Goal: Book appointment/travel/reservation

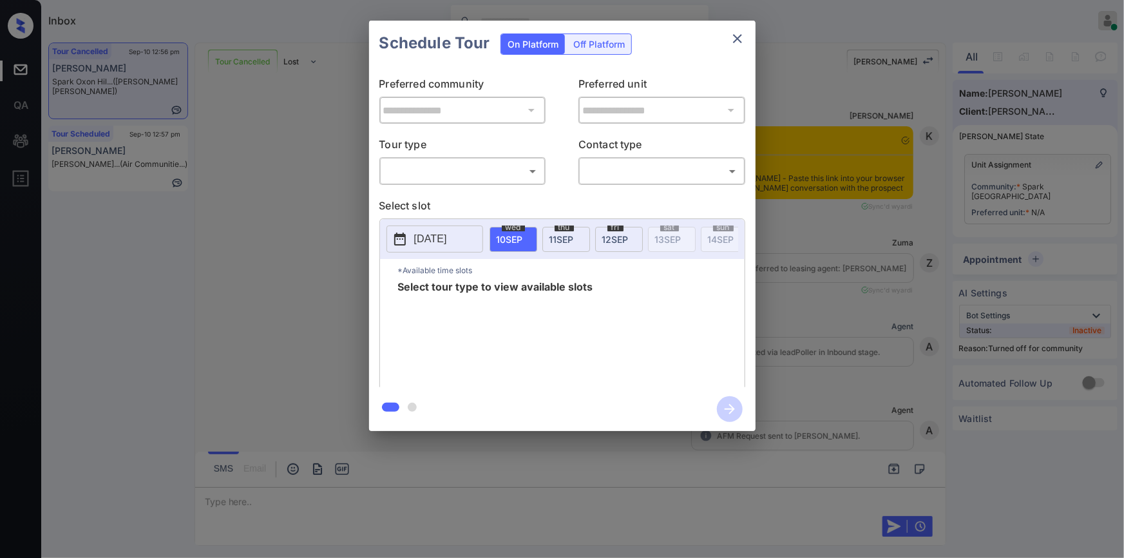
scroll to position [6680, 0]
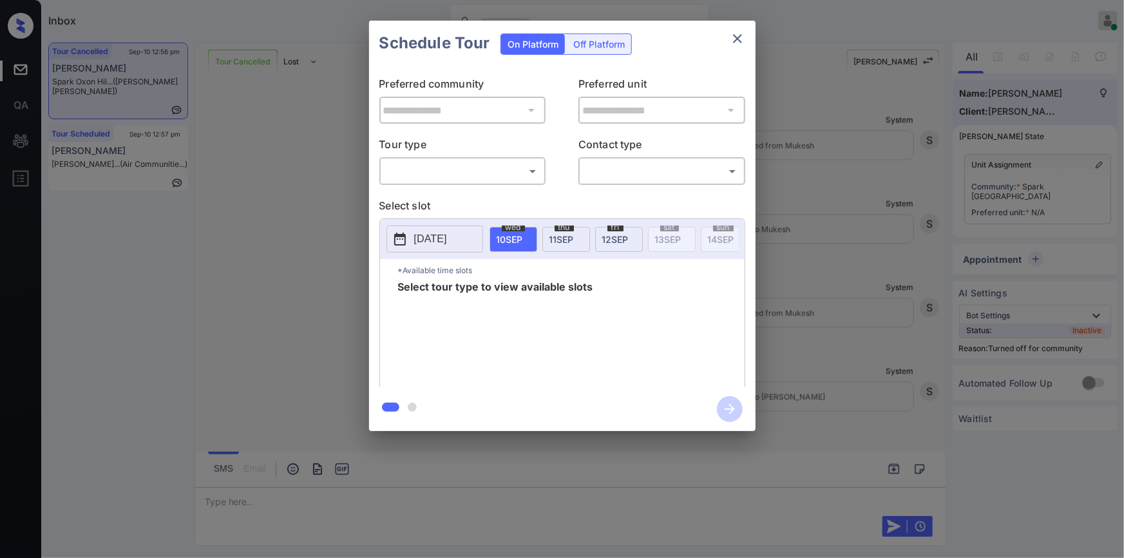
click at [445, 174] on body "Inbox [PERSON_NAME] Online Set yourself offline Set yourself on break Profile S…" at bounding box center [562, 279] width 1124 height 558
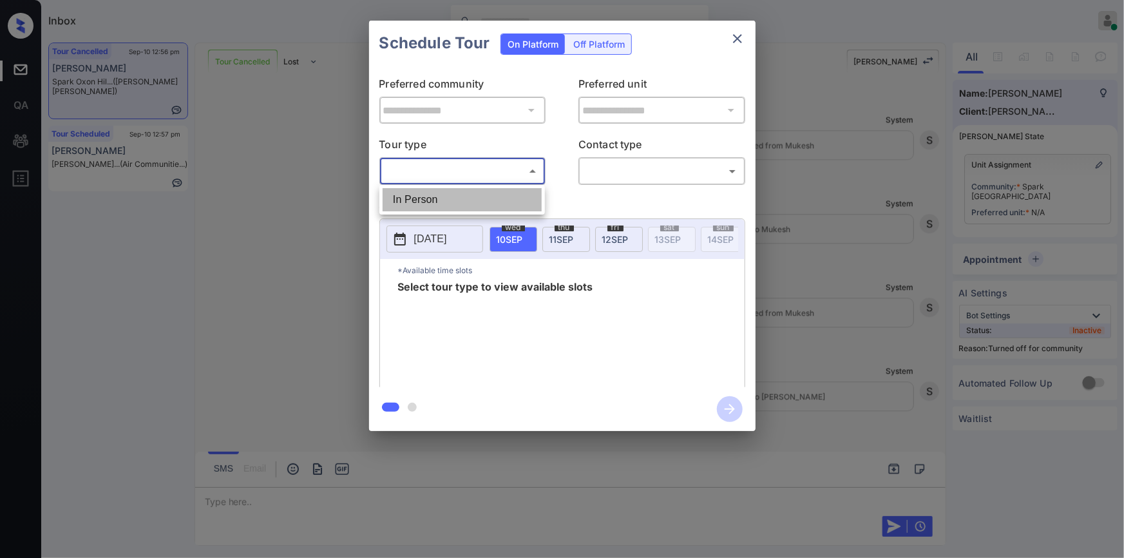
click at [435, 197] on li "In Person" at bounding box center [462, 199] width 159 height 23
type input "********"
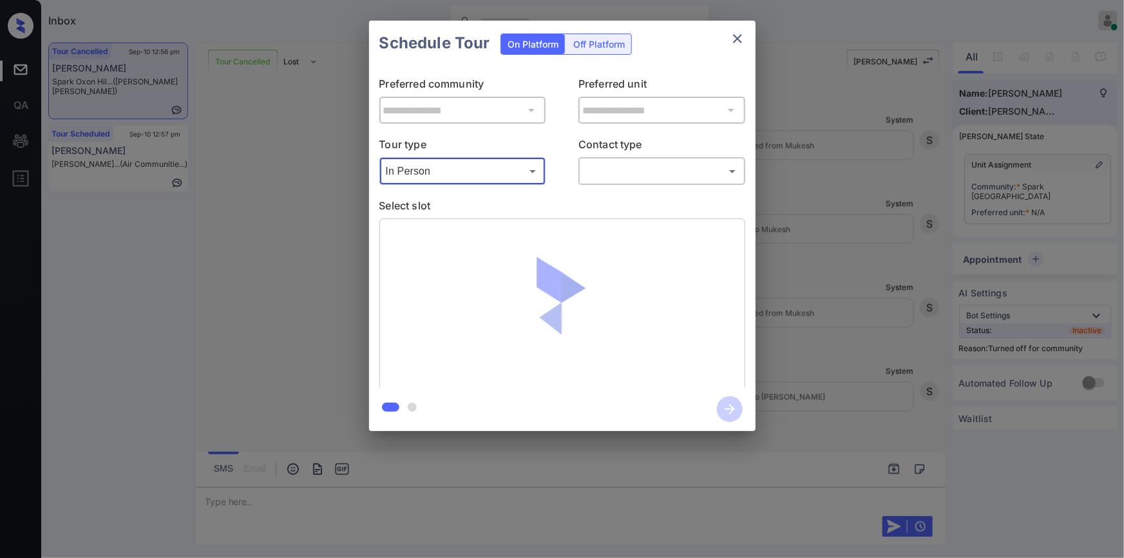
click at [641, 173] on body "Inbox [PERSON_NAME] Online Set yourself offline Set yourself on break Profile S…" at bounding box center [562, 279] width 1124 height 558
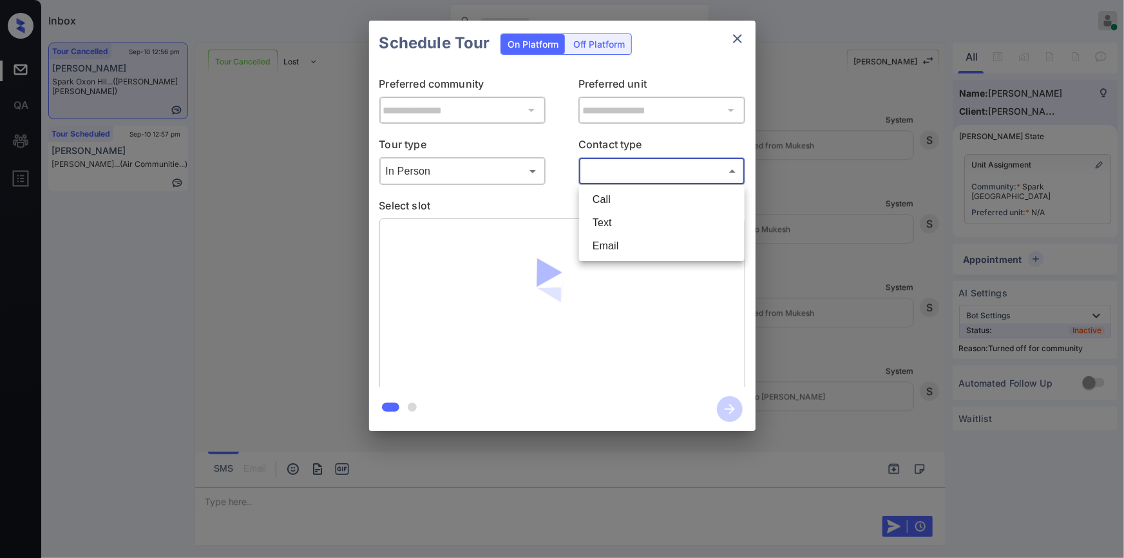
click at [621, 230] on li "Text" at bounding box center [661, 222] width 159 height 23
type input "****"
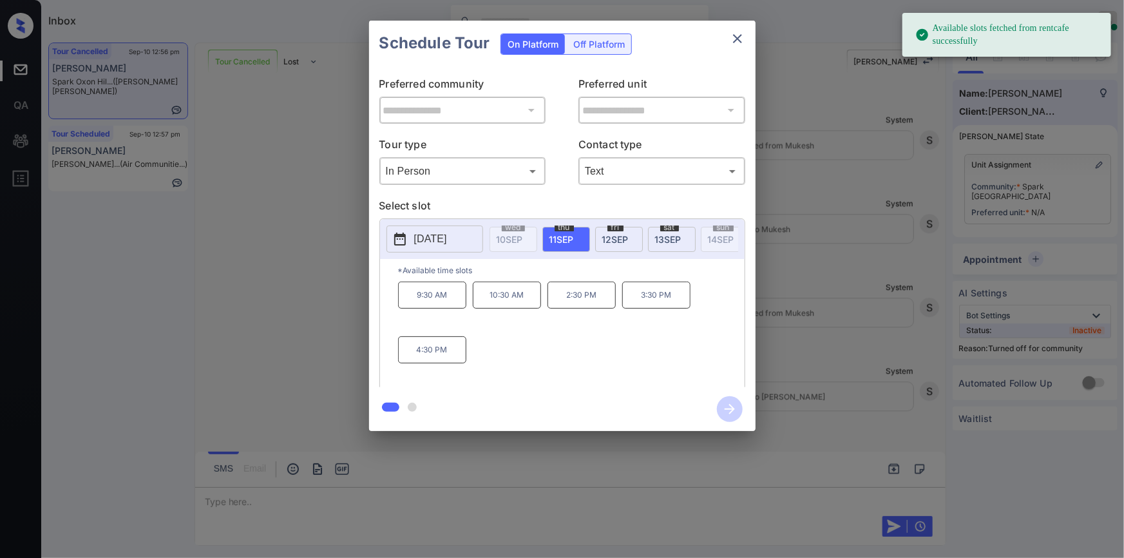
click at [238, 304] on div "**********" at bounding box center [562, 225] width 1124 height 451
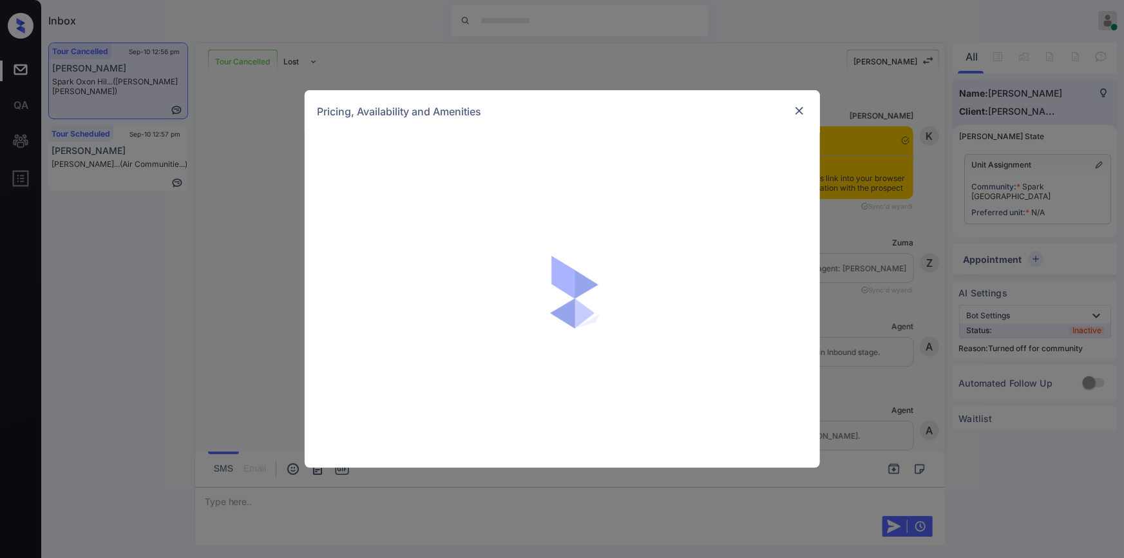
scroll to position [1425, 0]
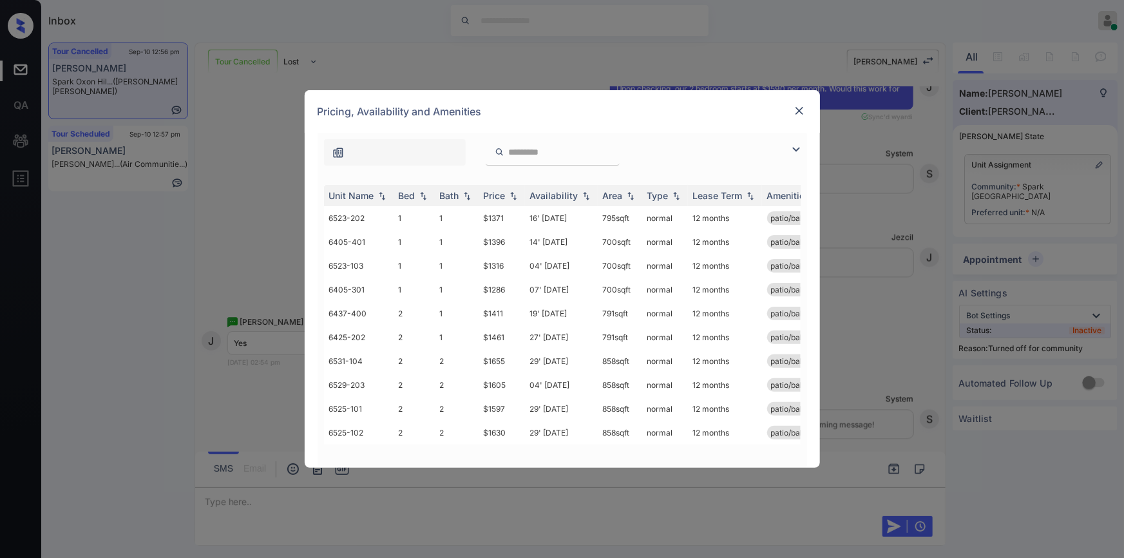
click at [793, 151] on img at bounding box center [795, 149] width 15 height 15
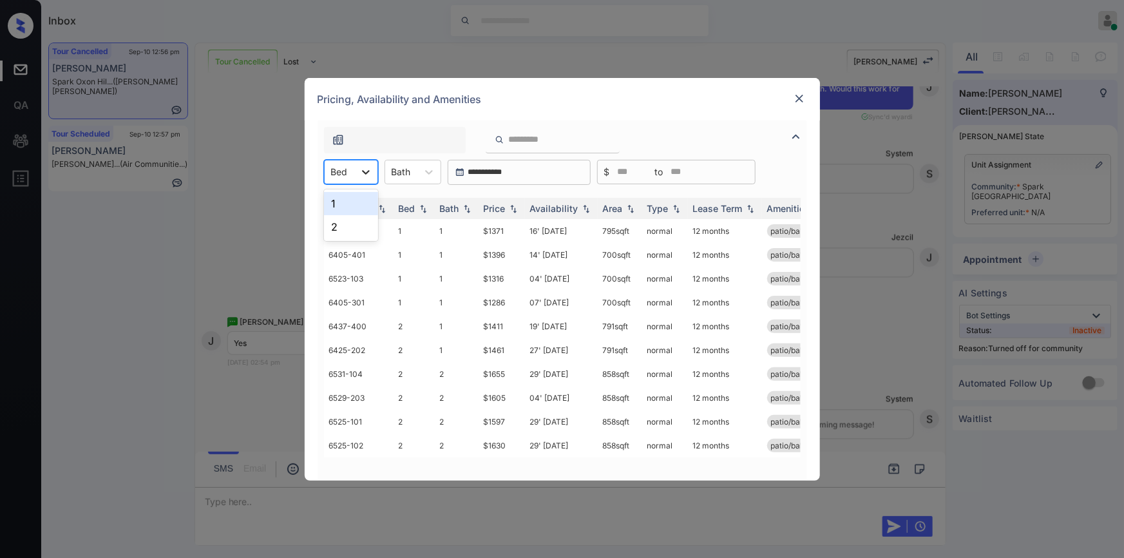
click at [368, 167] on icon at bounding box center [365, 172] width 13 height 13
click at [345, 224] on div "2" at bounding box center [351, 226] width 54 height 23
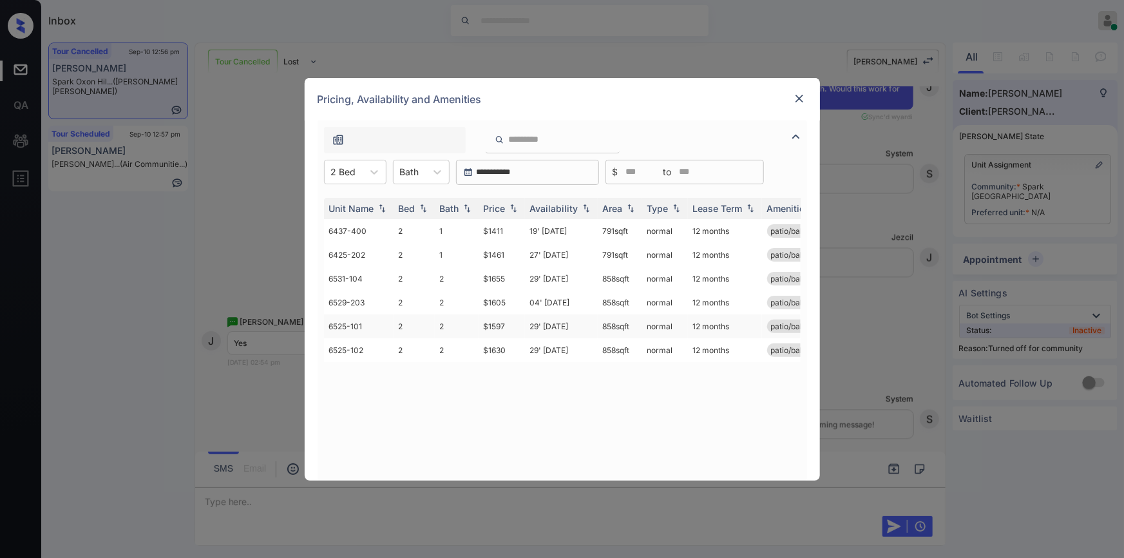
click at [495, 327] on td "$1597" at bounding box center [501, 326] width 46 height 24
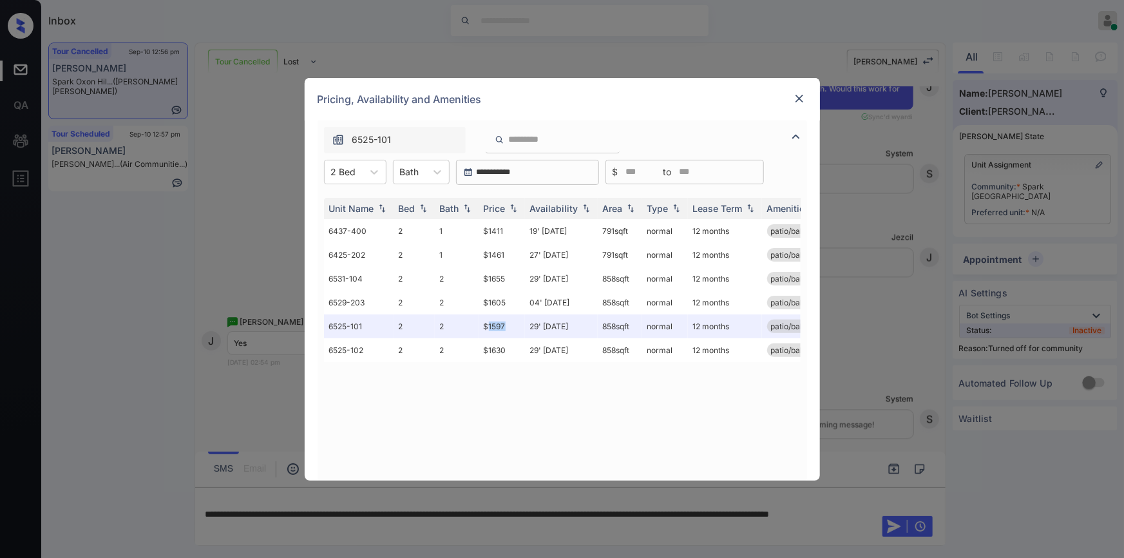
click at [797, 99] on img at bounding box center [799, 98] width 13 height 13
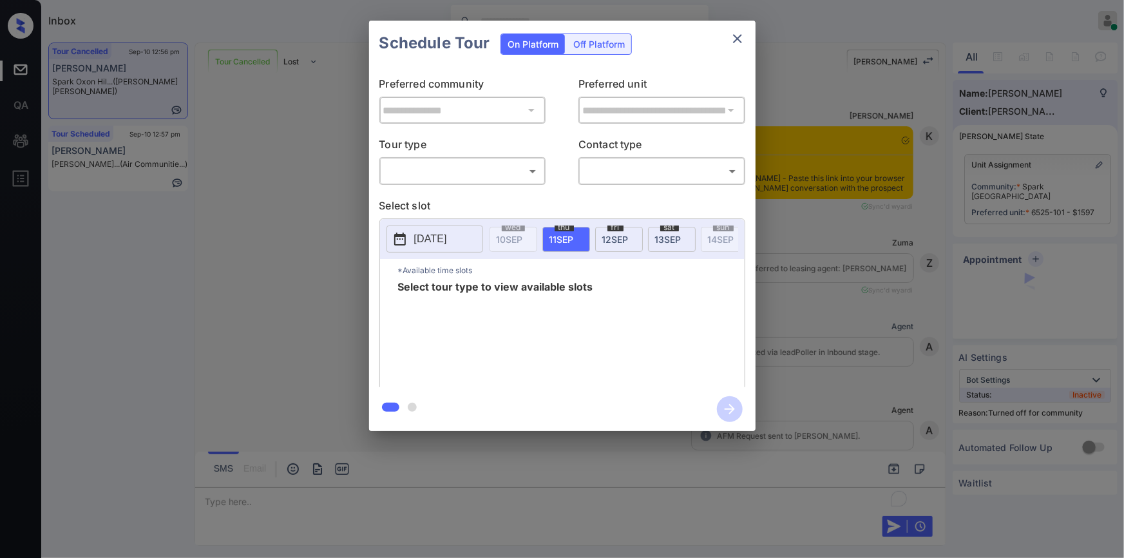
scroll to position [6763, 0]
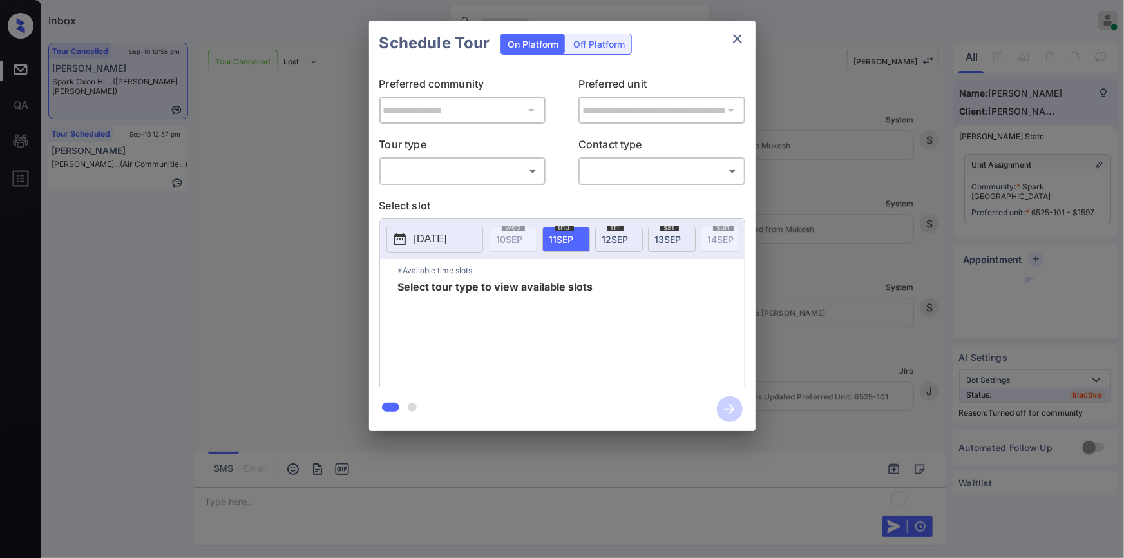
click at [441, 175] on body "Inbox [PERSON_NAME] Online Set yourself offline Set yourself on break Profile S…" at bounding box center [562, 279] width 1124 height 558
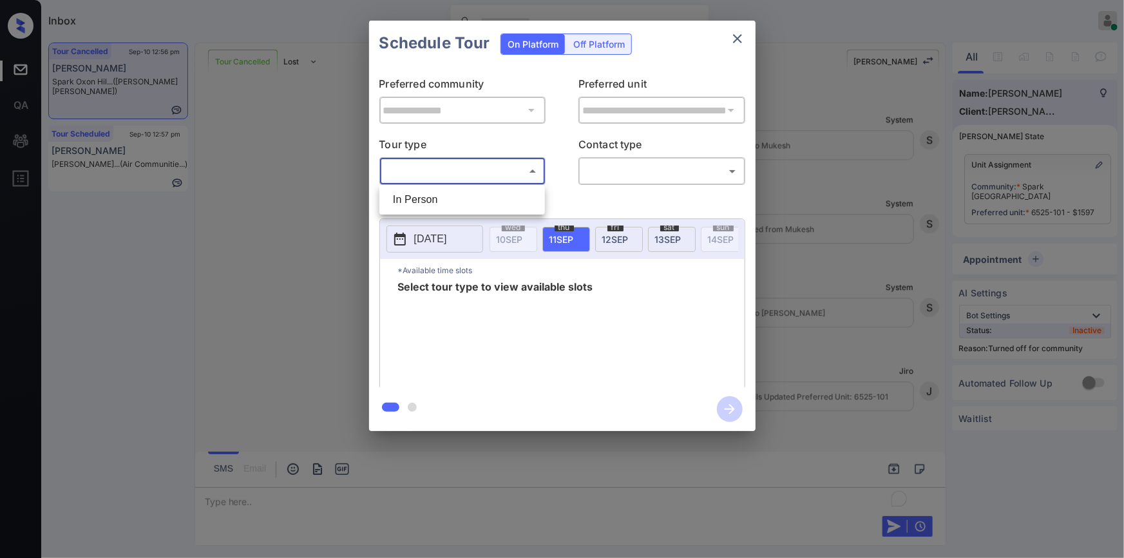
drag, startPoint x: 422, startPoint y: 200, endPoint x: 585, endPoint y: 182, distance: 163.9
click at [430, 201] on li "In Person" at bounding box center [462, 199] width 159 height 23
type input "********"
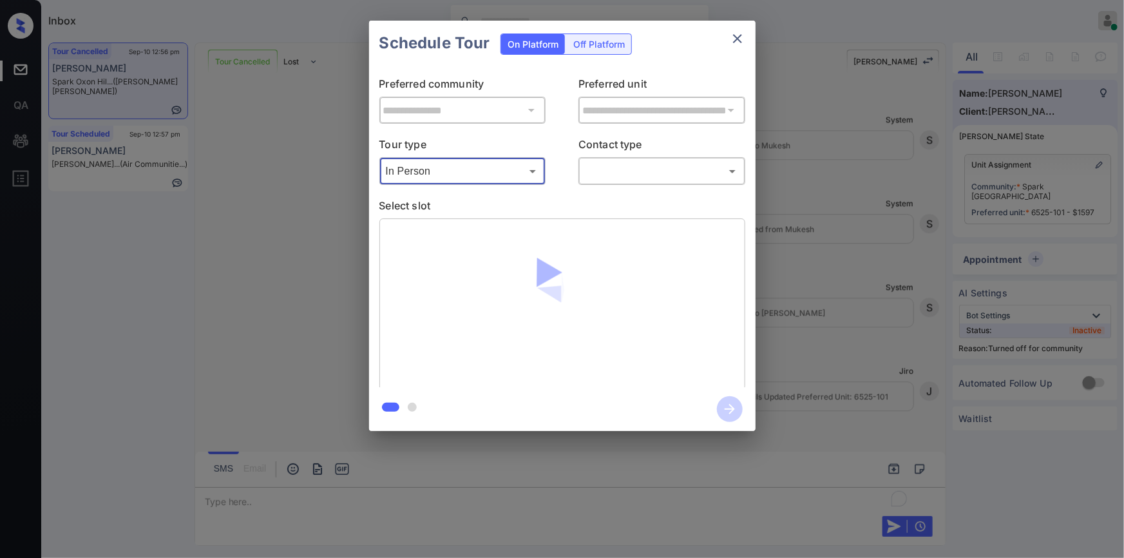
click at [607, 169] on body "Inbox [PERSON_NAME] Online Set yourself offline Set yourself on break Profile S…" at bounding box center [562, 279] width 1124 height 558
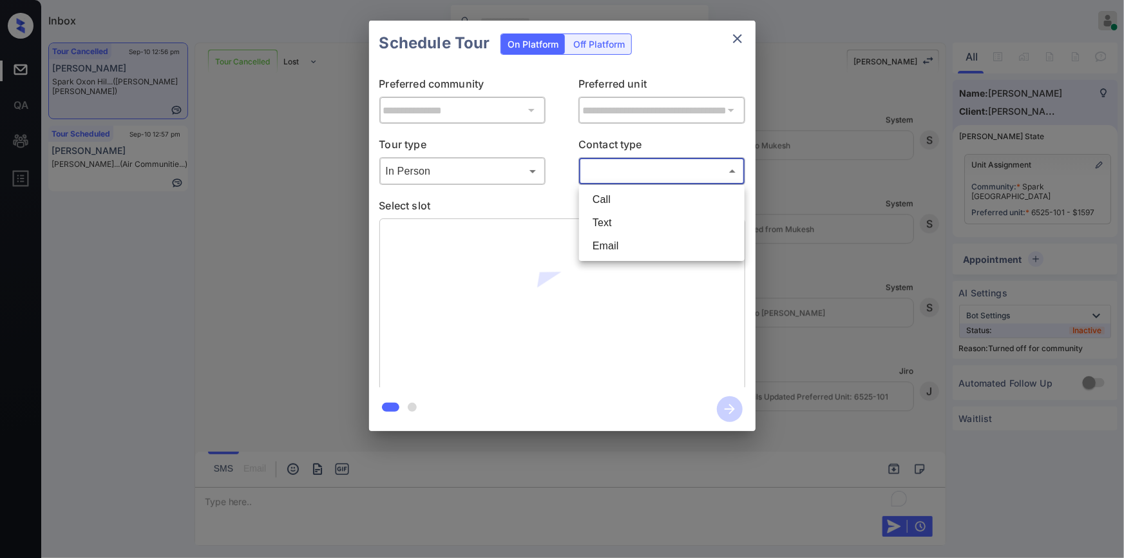
click at [622, 225] on li "Text" at bounding box center [661, 222] width 159 height 23
type input "****"
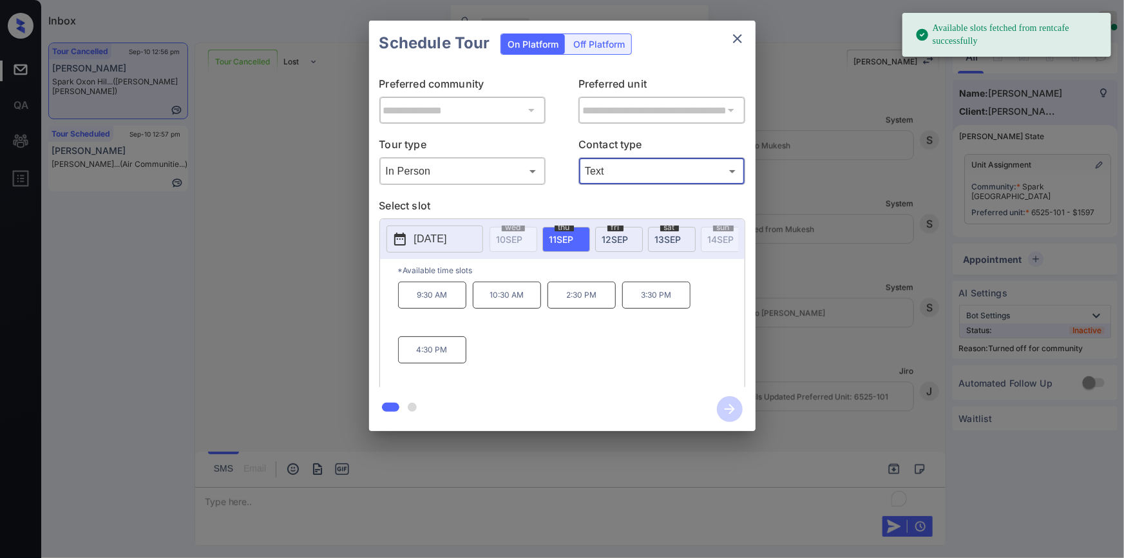
click at [434, 307] on p "9:30 AM" at bounding box center [432, 294] width 68 height 27
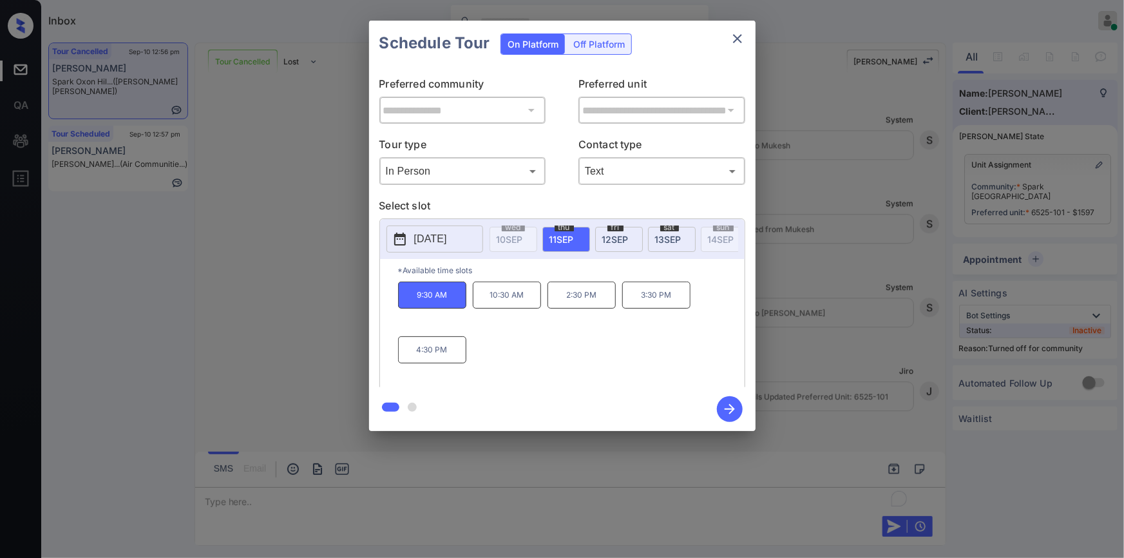
click at [729, 412] on icon "button" at bounding box center [730, 409] width 26 height 26
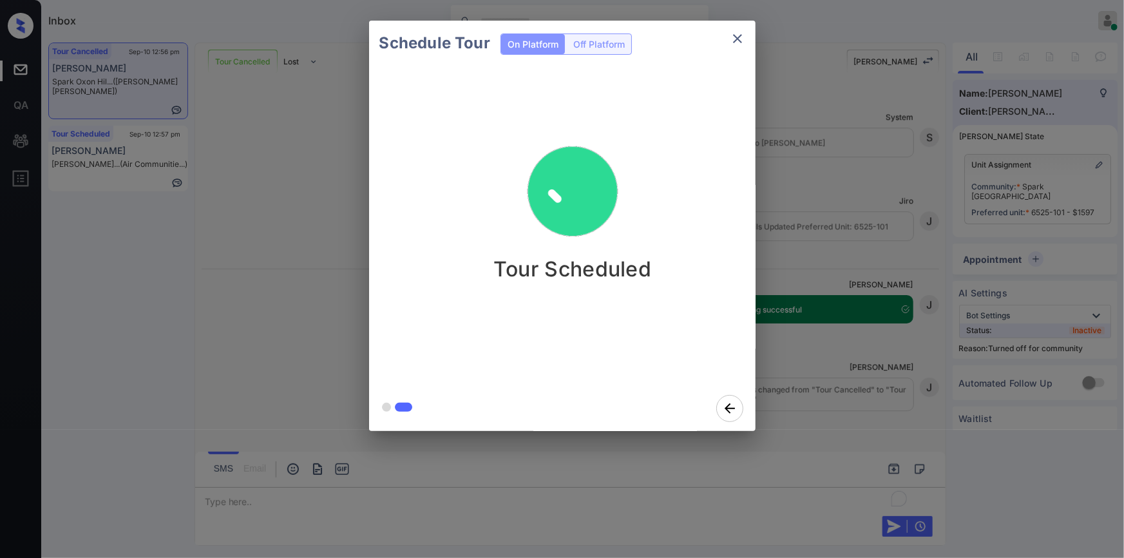
scroll to position [6934, 0]
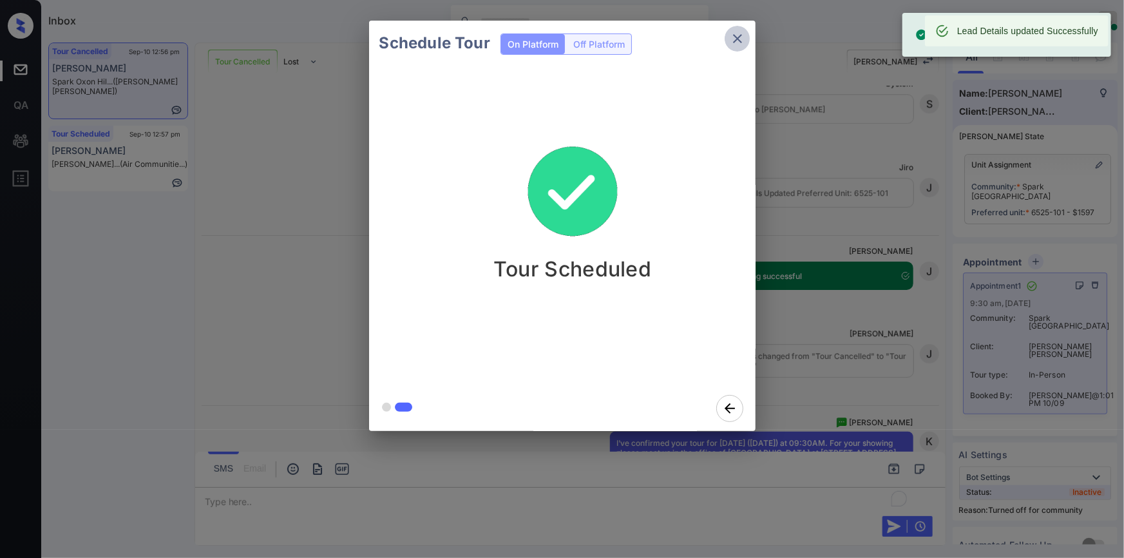
click at [743, 42] on icon "close" at bounding box center [737, 38] width 15 height 15
